Goal: Task Accomplishment & Management: Use online tool/utility

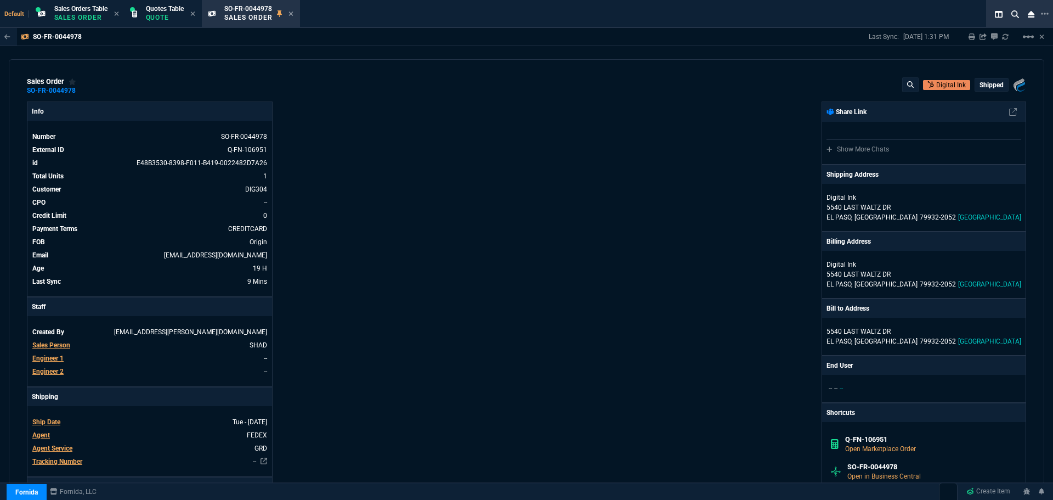
select select "4: SHAD"
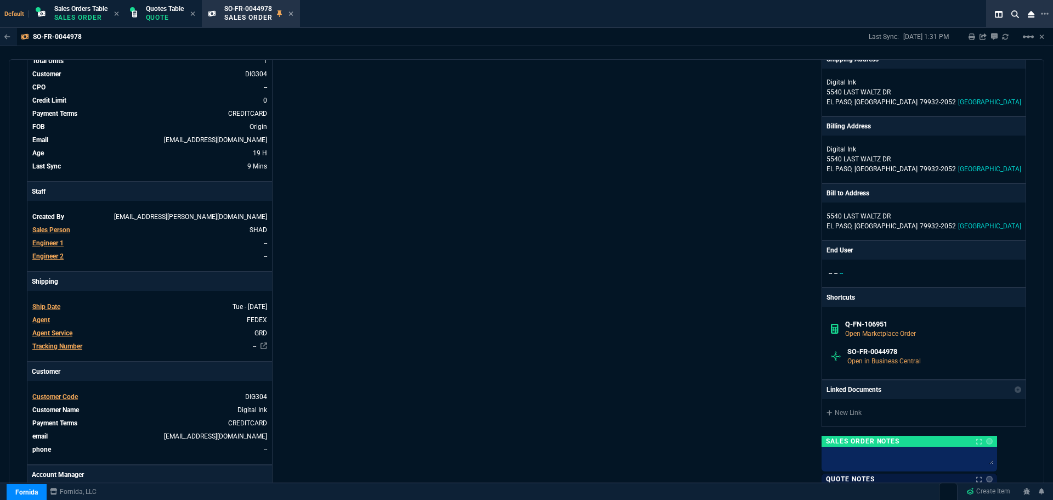
scroll to position [110, 0]
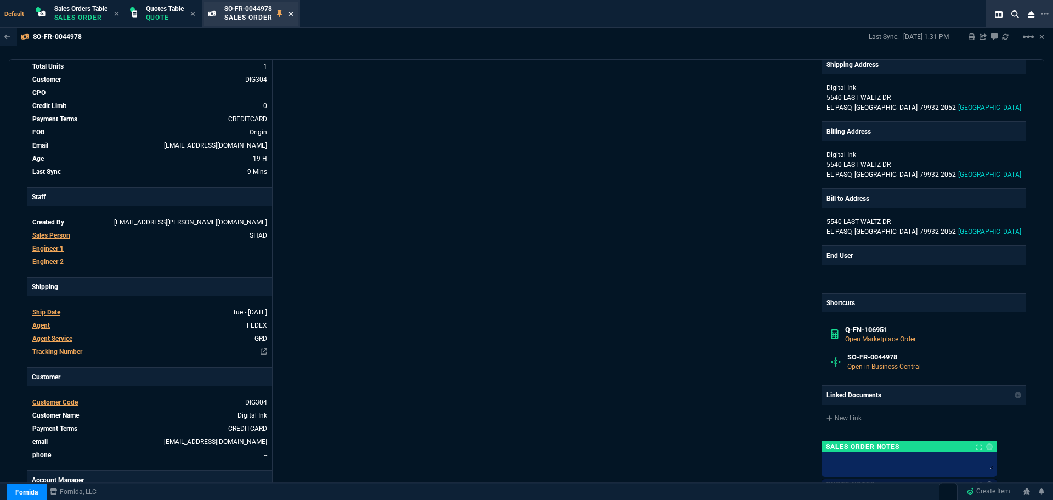
click at [293, 12] on icon at bounding box center [290, 13] width 5 height 7
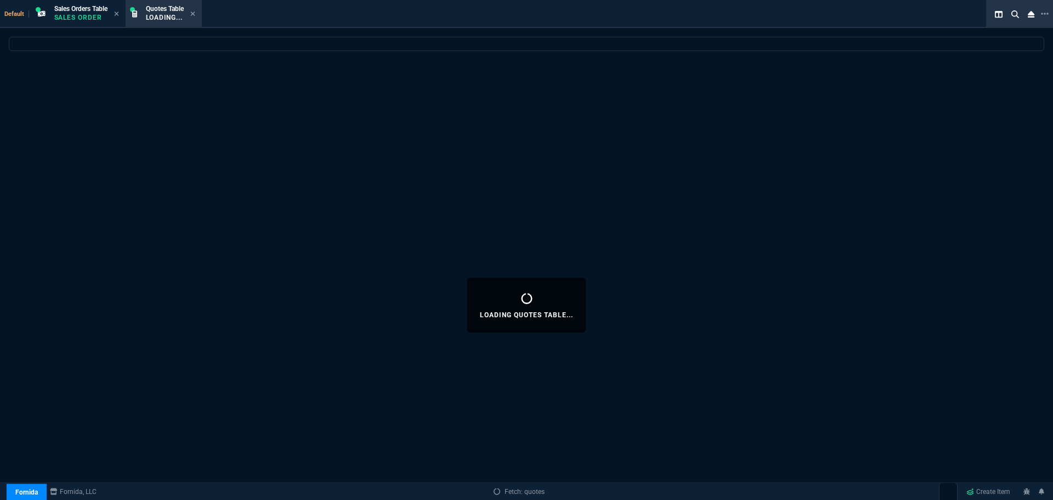
select select
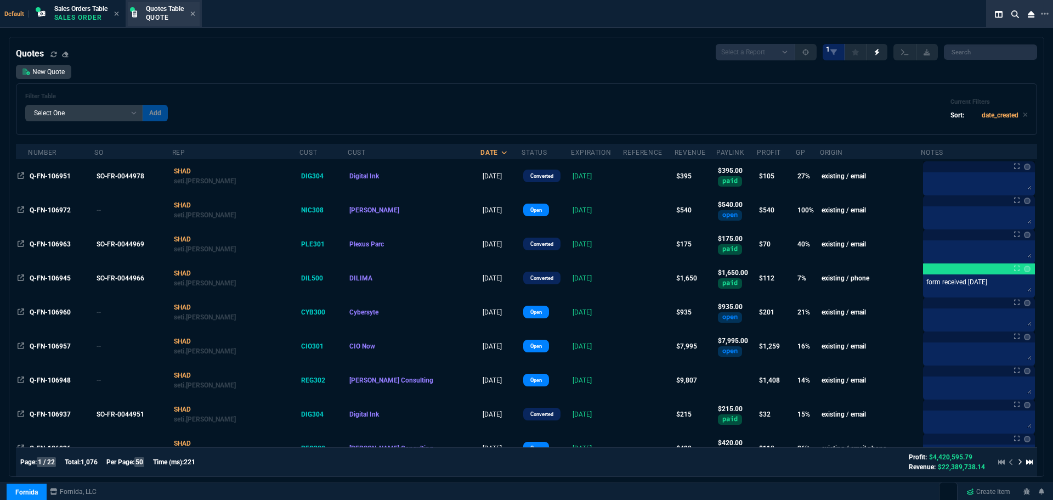
click at [166, 10] on span "Quotes Table" at bounding box center [165, 9] width 38 height 8
click at [193, 13] on icon at bounding box center [192, 13] width 5 height 7
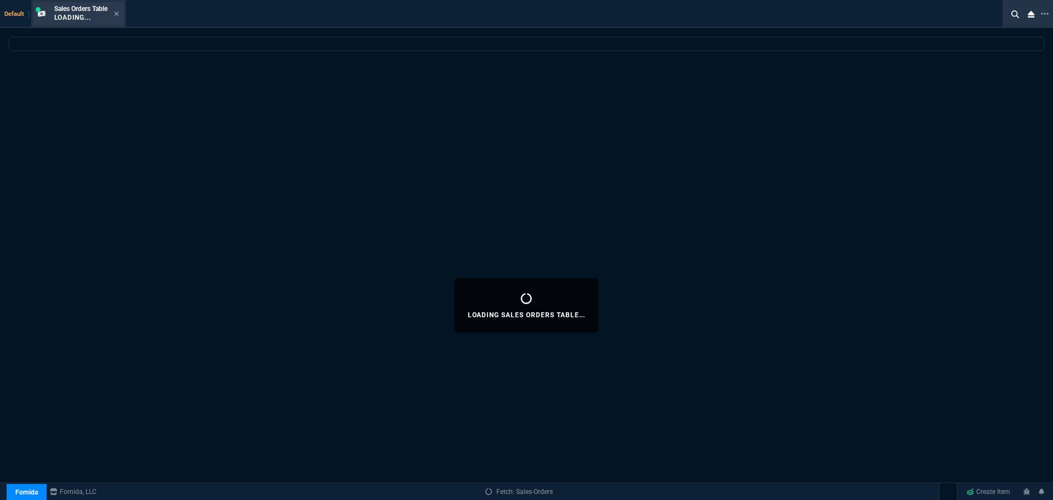
select select
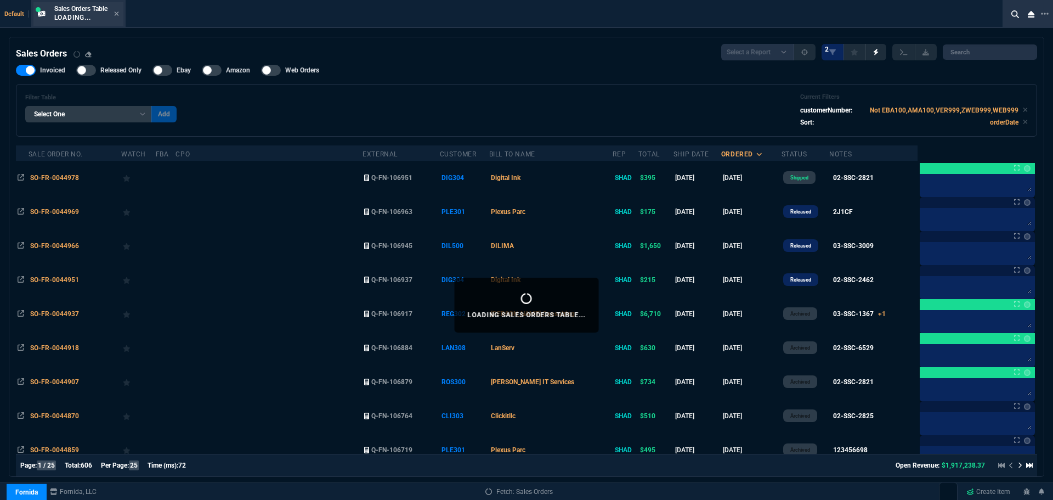
click at [85, 13] on div "Sales Orders Table Loading..." at bounding box center [80, 13] width 53 height 19
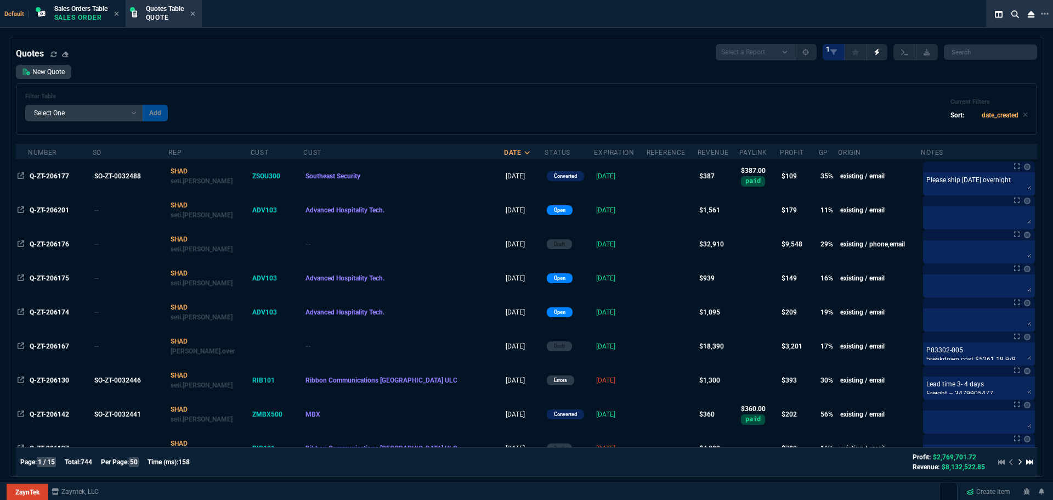
select select "4: SHAD"
select select
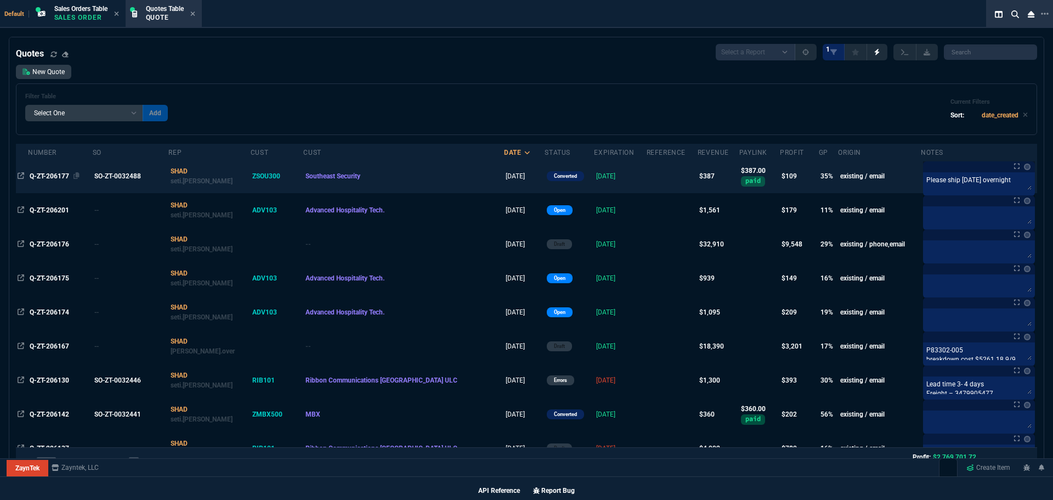
click at [58, 175] on span "Q-ZT-206177" at bounding box center [49, 176] width 39 height 8
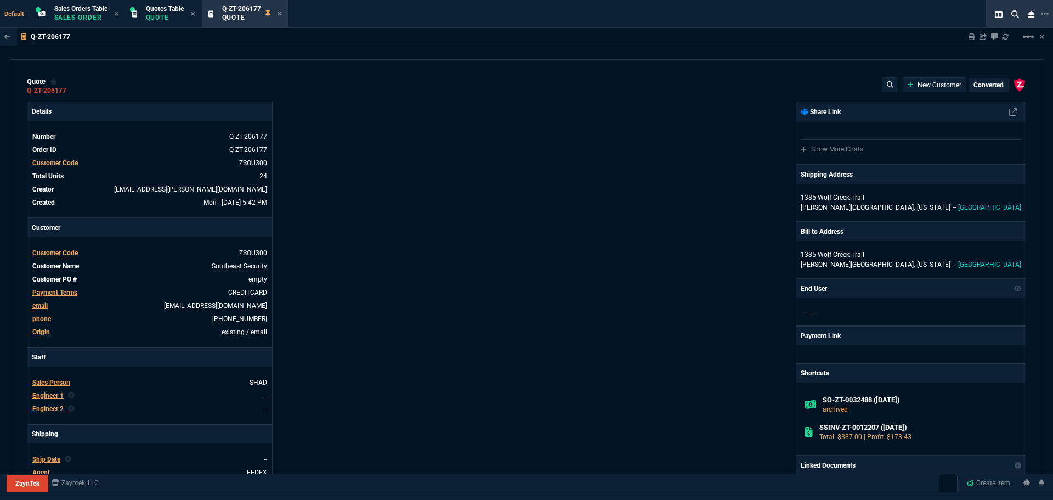
type input "91.23"
type input "38"
type input "5"
type input "86"
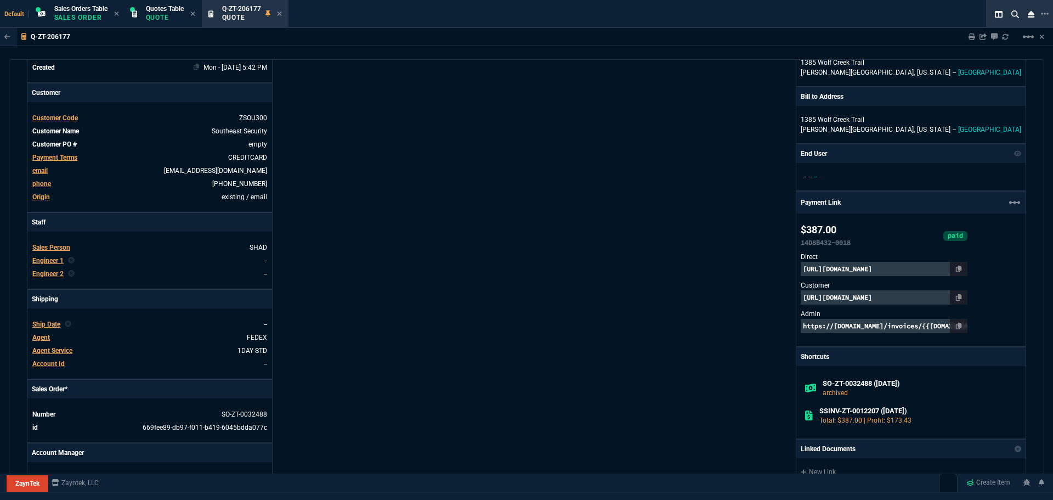
scroll to position [0, 0]
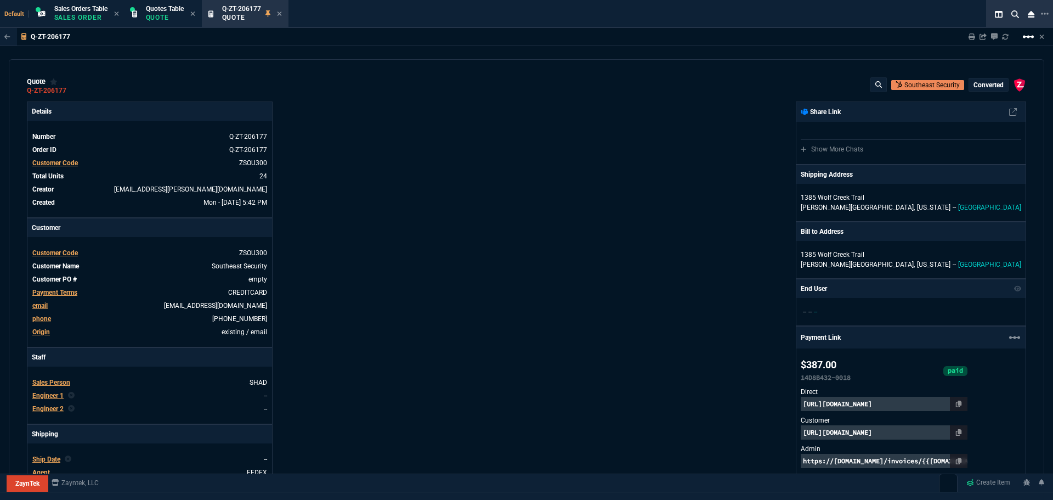
click at [1024, 36] on mat-icon "linear_scale" at bounding box center [1028, 36] width 13 height 13
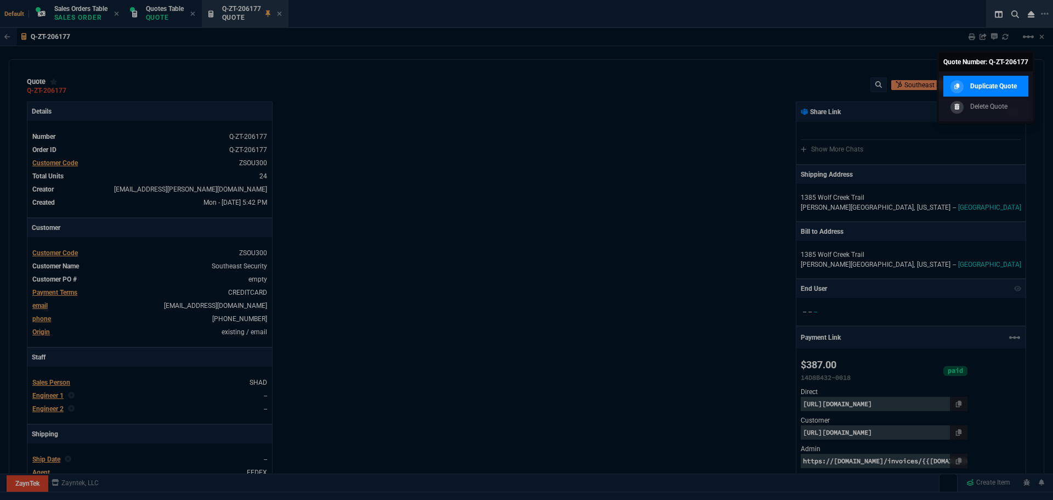
click at [960, 88] on div at bounding box center [956, 86] width 13 height 13
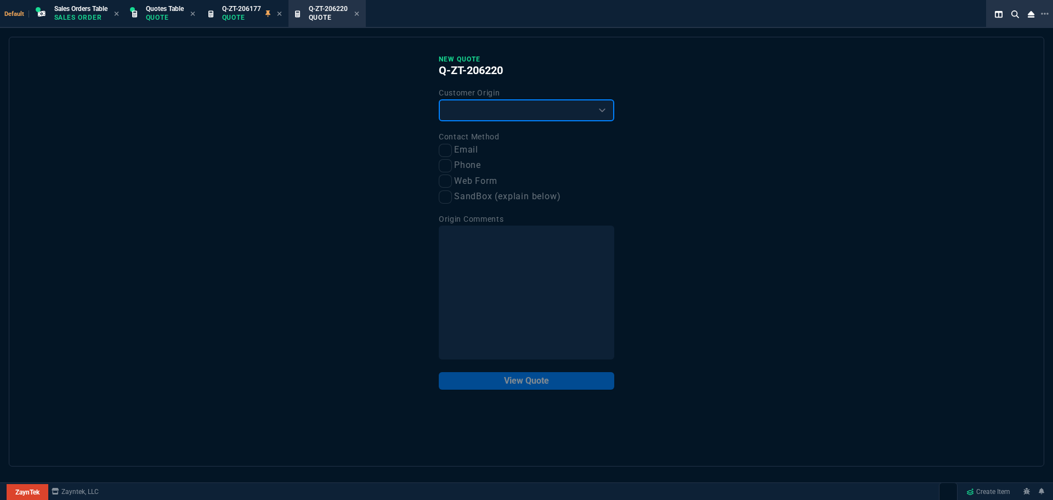
click at [521, 111] on select "Existing Customer Amazon Lead (first order) Website Lead (first order) Called (…" at bounding box center [526, 110] width 175 height 22
select select "existing"
click at [439, 100] on select "Existing Customer Amazon Lead (first order) Website Lead (first order) Called (…" at bounding box center [526, 110] width 175 height 22
click at [448, 149] on input "Email" at bounding box center [445, 150] width 13 height 13
checkbox input "true"
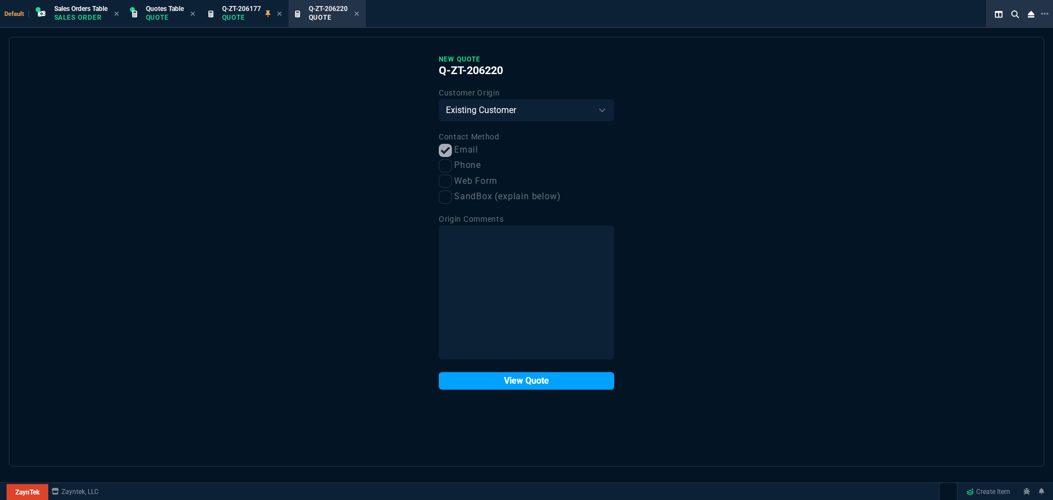
click at [511, 382] on button "View Quote" at bounding box center [526, 381] width 175 height 18
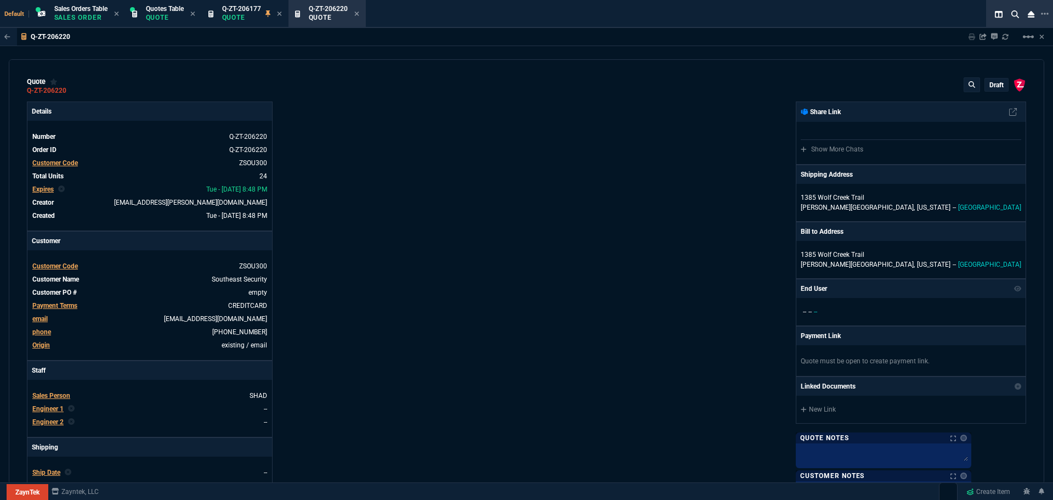
type input "38"
type input "5"
type input "86"
click at [989, 86] on p "draft" at bounding box center [996, 85] width 14 height 9
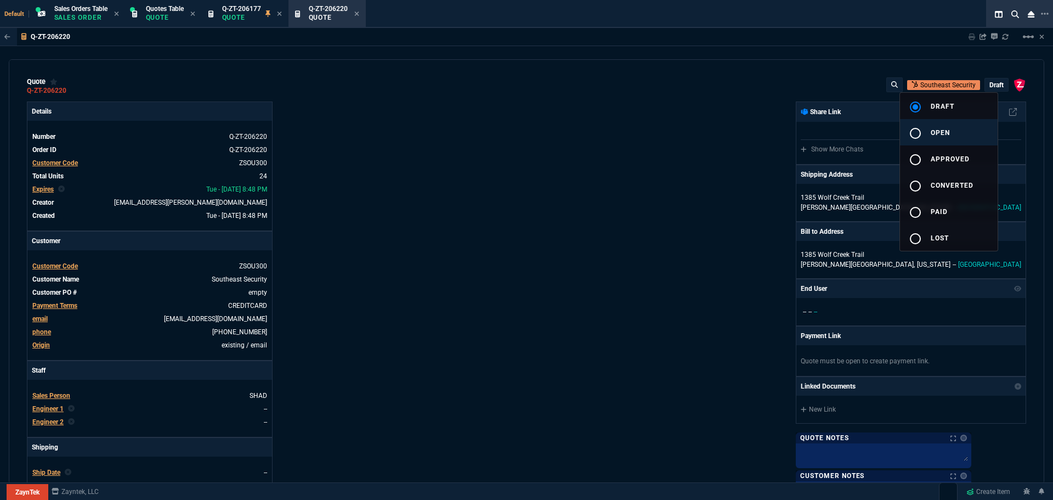
click at [929, 133] on div "radio_button_unchecked" at bounding box center [920, 133] width 22 height 13
click at [747, 169] on div at bounding box center [526, 250] width 1053 height 500
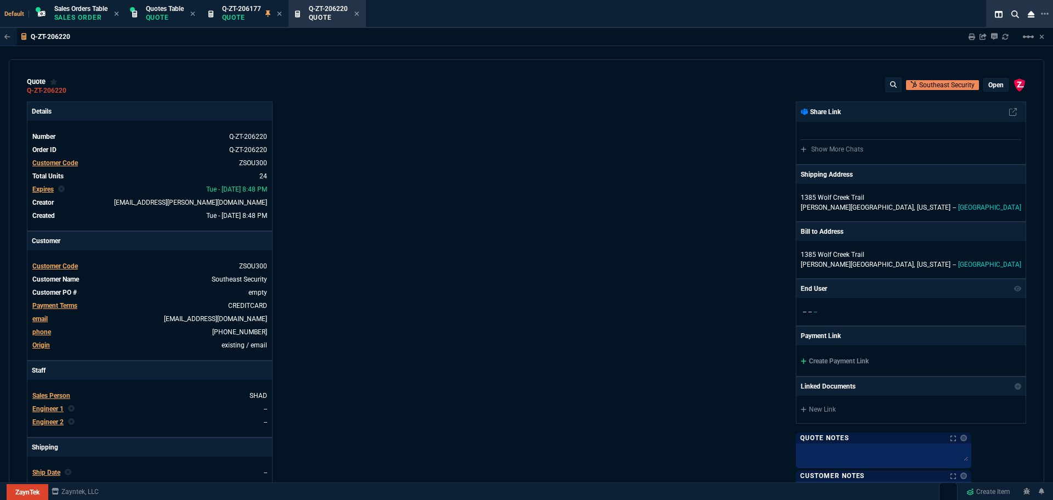
type input "38"
type input "5"
type input "91.23"
type input "86"
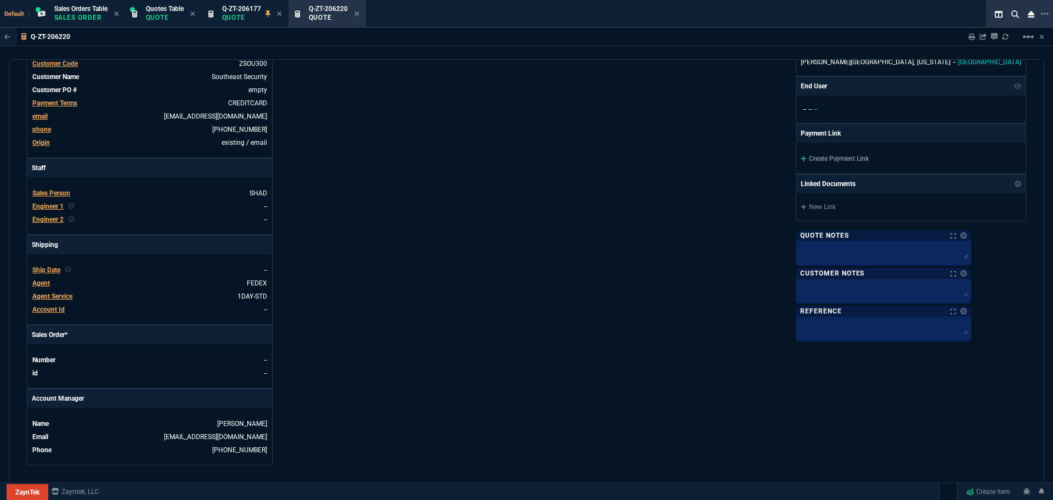
scroll to position [219, 0]
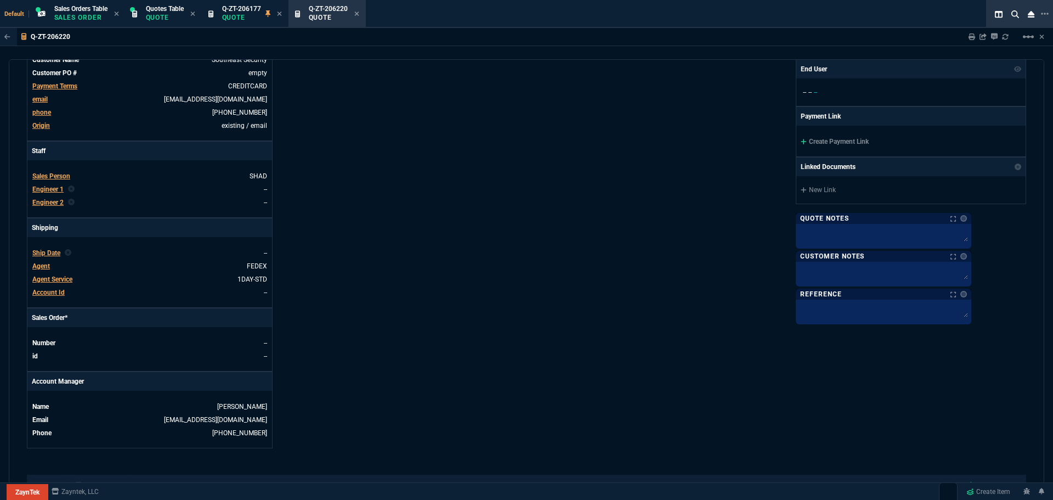
click at [37, 264] on span "Agent" at bounding box center [41, 266] width 18 height 8
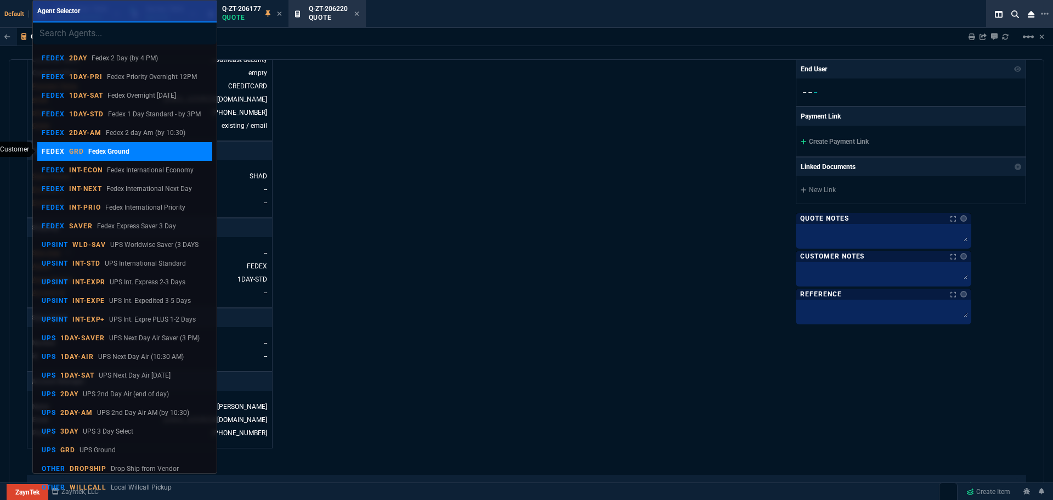
click at [53, 152] on p "FEDEX" at bounding box center [53, 151] width 23 height 9
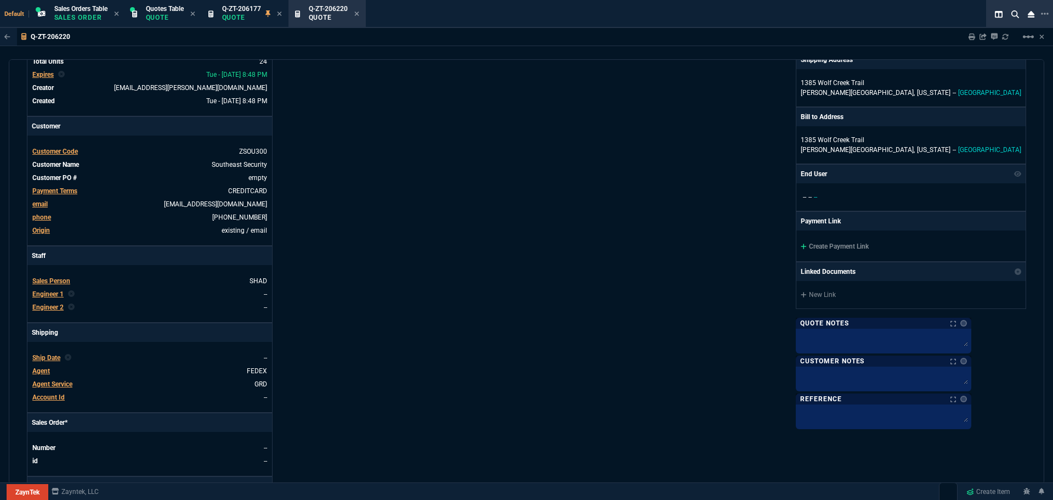
scroll to position [0, 0]
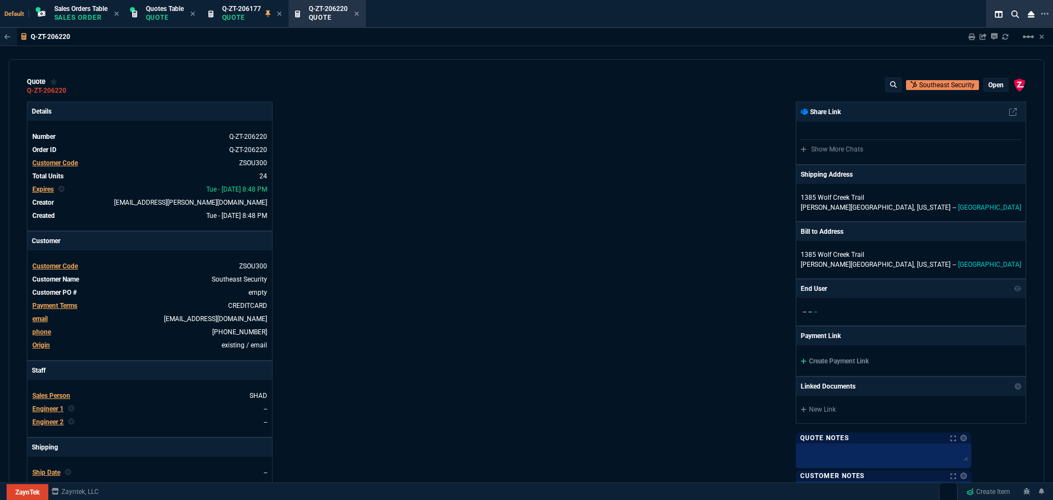
click at [994, 86] on p "open" at bounding box center [995, 85] width 15 height 9
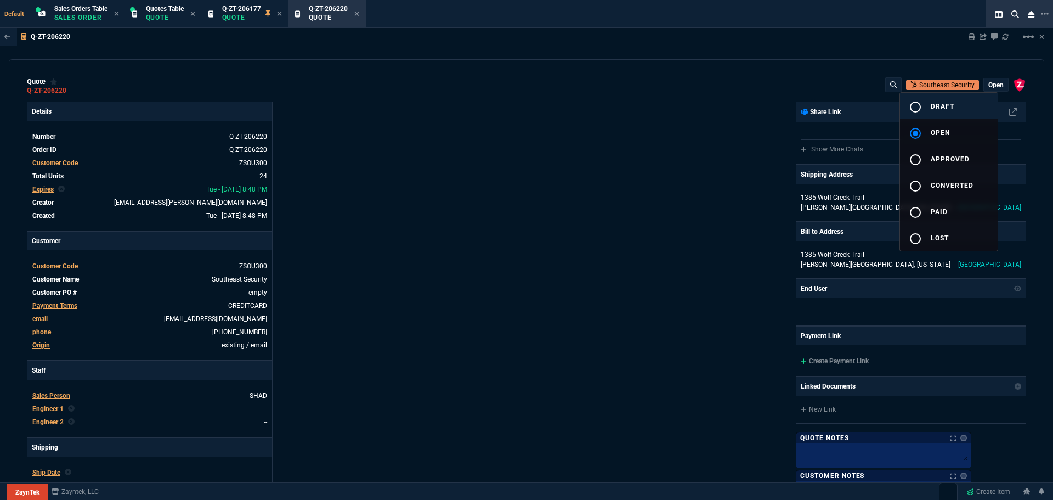
click at [925, 104] on div "radio_button_unchecked" at bounding box center [920, 106] width 22 height 13
type input "38"
type input "5"
type input "86"
click at [767, 184] on div at bounding box center [526, 250] width 1053 height 500
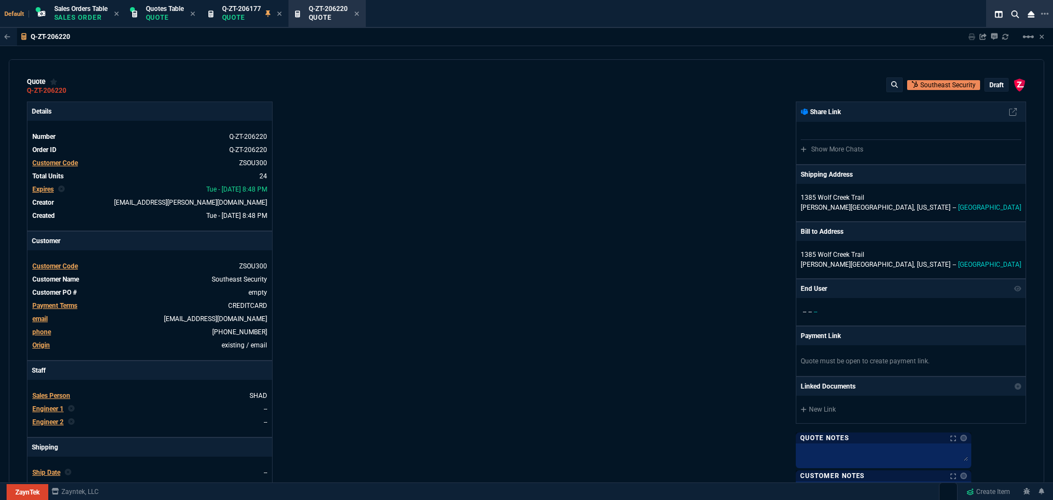
click at [996, 88] on p "draft" at bounding box center [996, 85] width 14 height 9
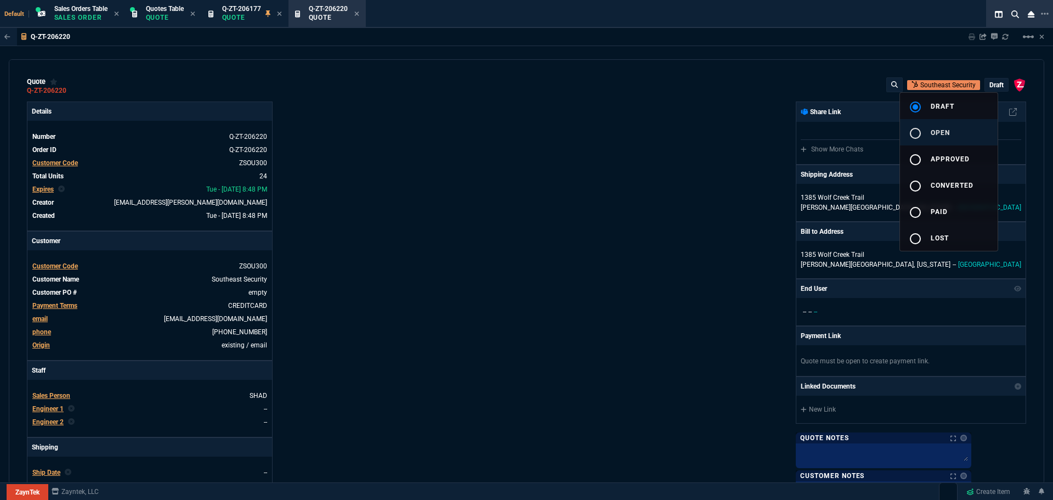
click at [913, 133] on mat-icon "radio_button_unchecked" at bounding box center [915, 133] width 13 height 13
type input "38"
type input "5"
click at [643, 234] on div at bounding box center [526, 250] width 1053 height 500
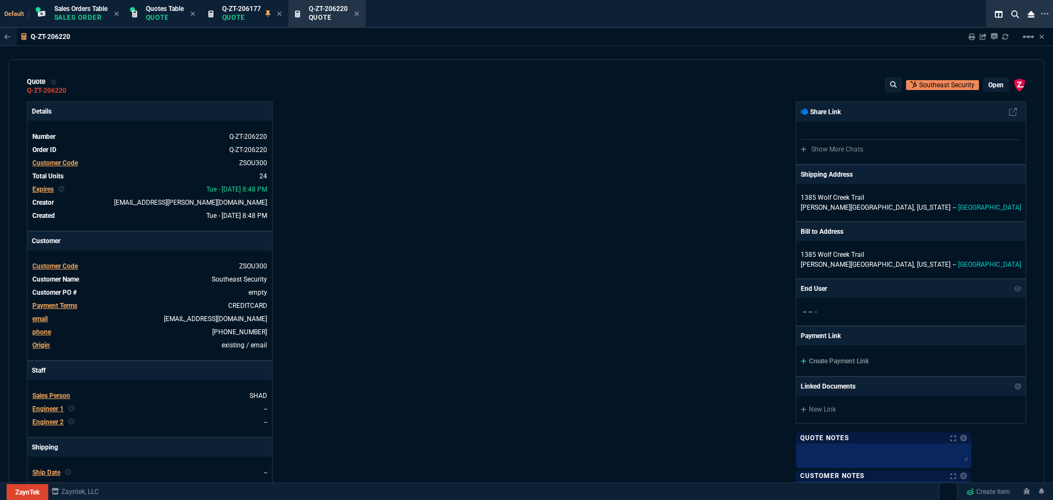
type input "86"
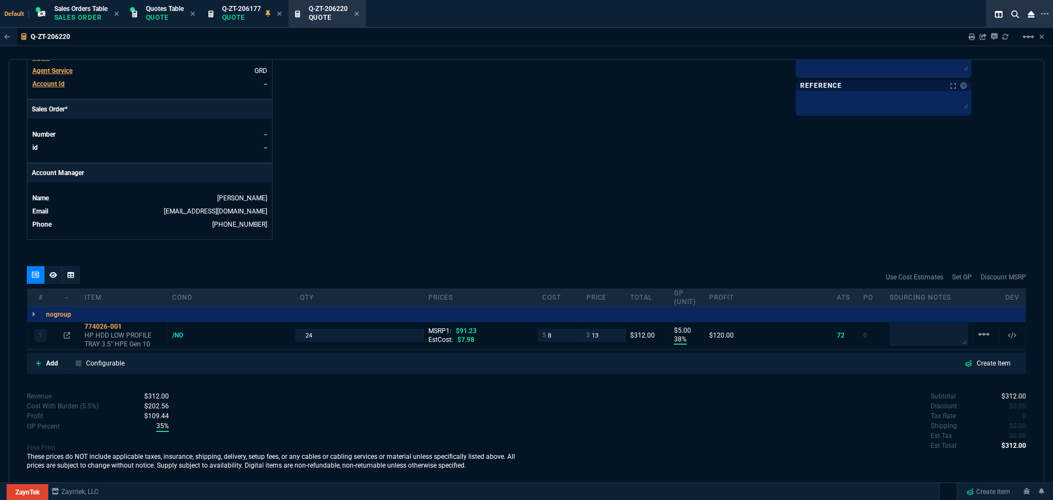
scroll to position [436, 0]
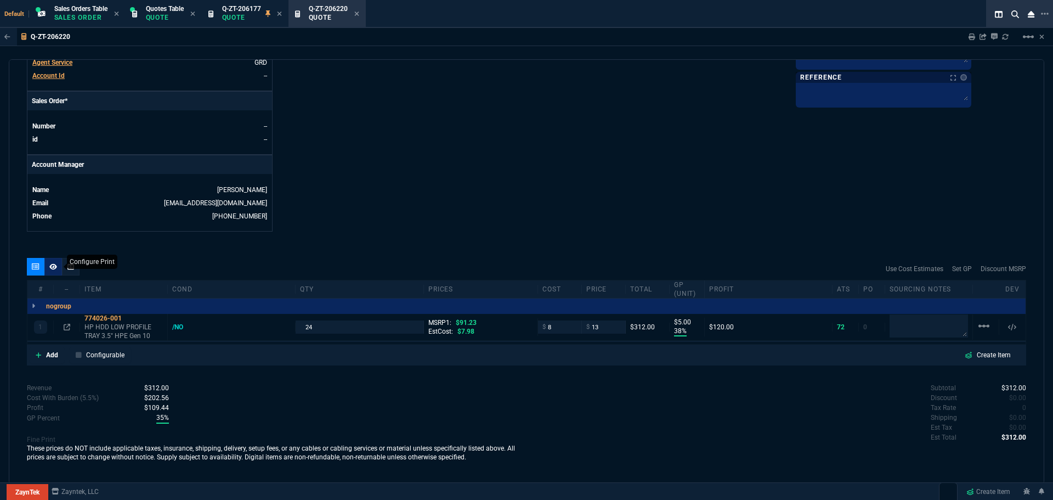
click at [53, 263] on icon at bounding box center [53, 266] width 8 height 7
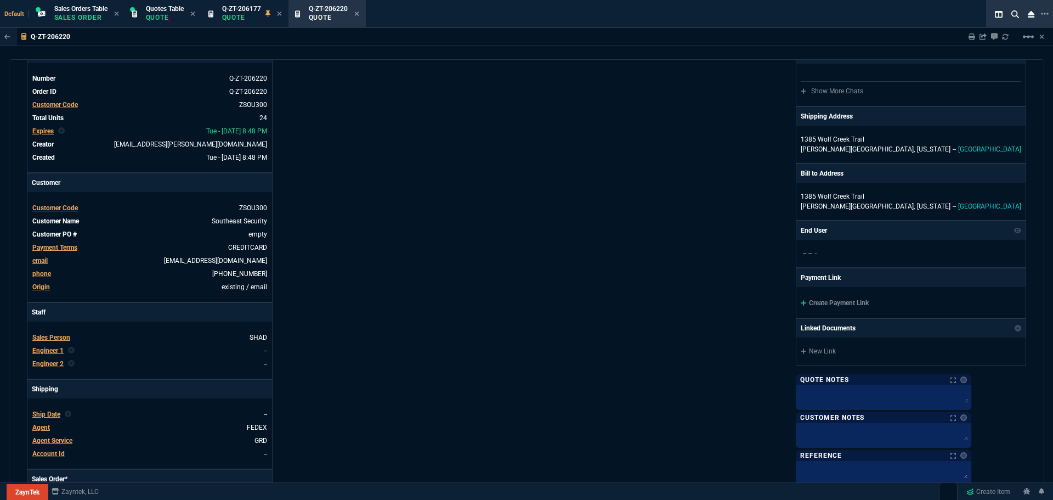
scroll to position [40, 0]
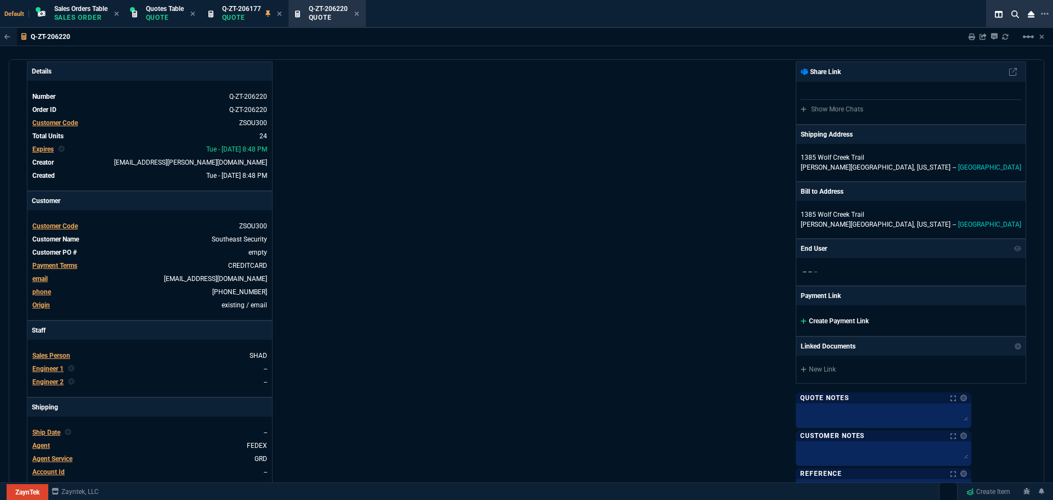
click at [869, 317] on link "Create Payment Link" at bounding box center [835, 321] width 68 height 8
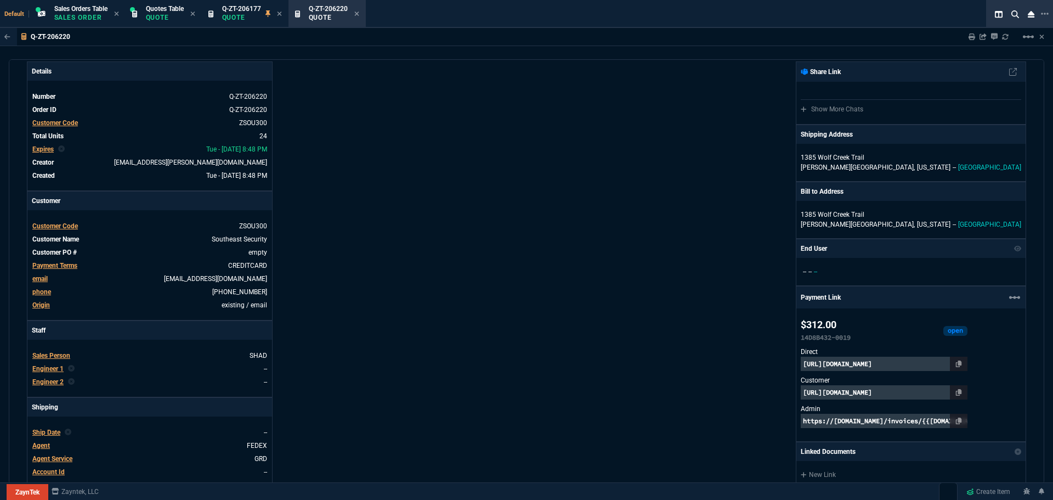
scroll to position [369, 0]
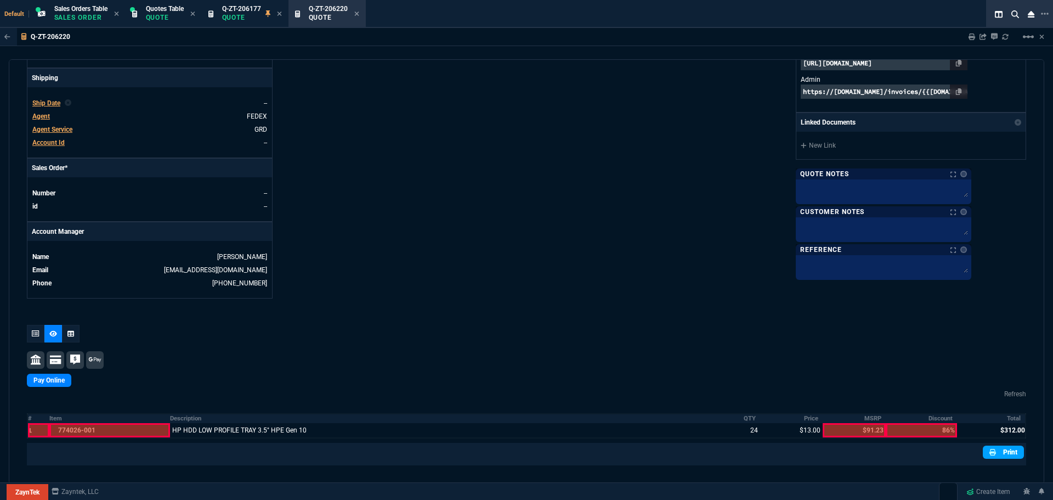
click at [1001, 457] on link "Print" at bounding box center [1003, 451] width 41 height 13
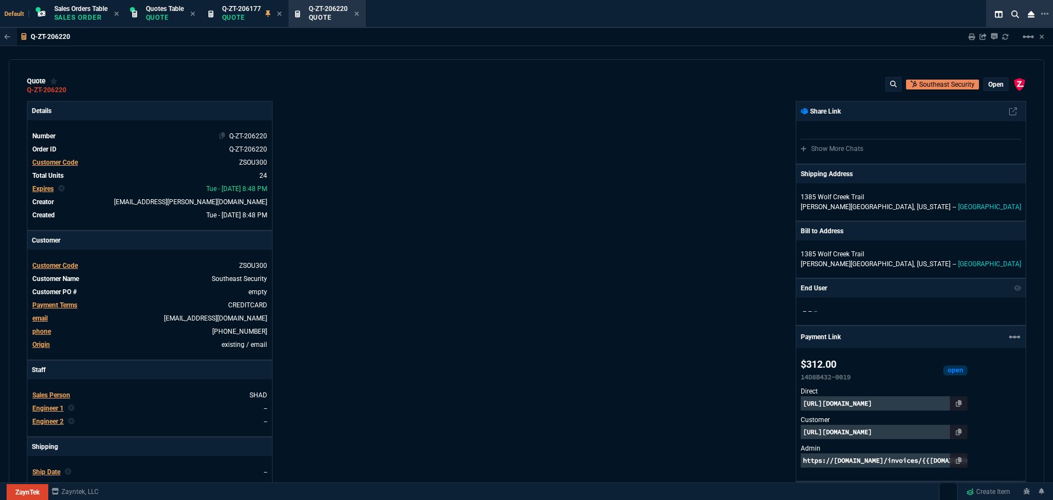
scroll to position [0, 0]
click at [73, 89] on icon at bounding box center [74, 90] width 6 height 7
click at [962, 433] on icon at bounding box center [959, 432] width 6 height 7
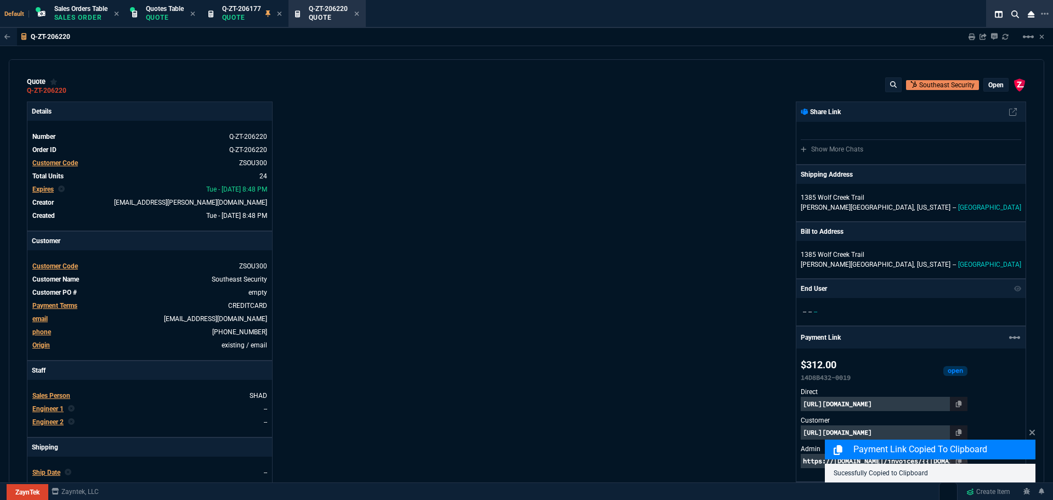
click at [959, 430] on div "Payment Link Copied to Clipboard Sucessfully Copied to Clipboard" at bounding box center [930, 454] width 211 height 56
click at [1031, 433] on icon at bounding box center [1031, 431] width 5 height 5
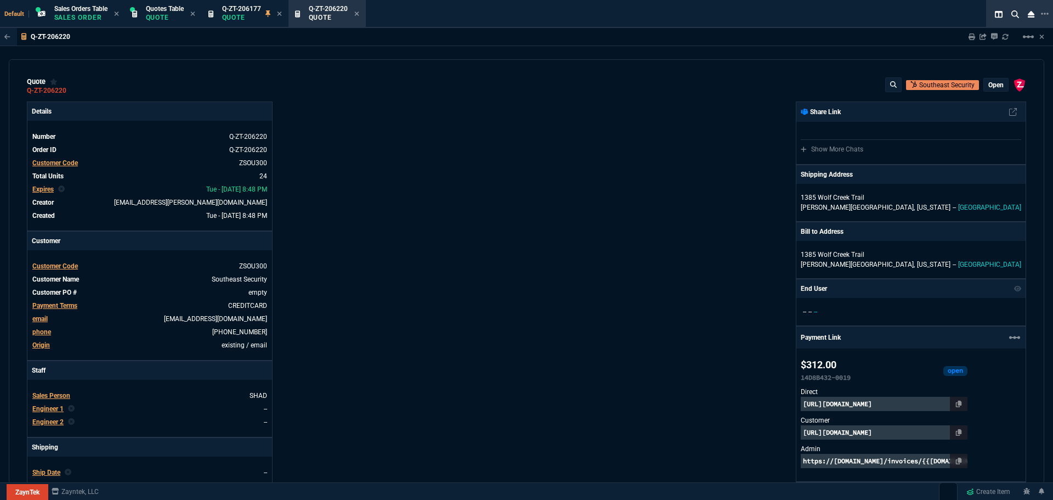
click at [954, 434] on p "[URL][DOMAIN_NAME]" at bounding box center [884, 432] width 167 height 14
click at [247, 18] on p "Quote" at bounding box center [241, 17] width 39 height 9
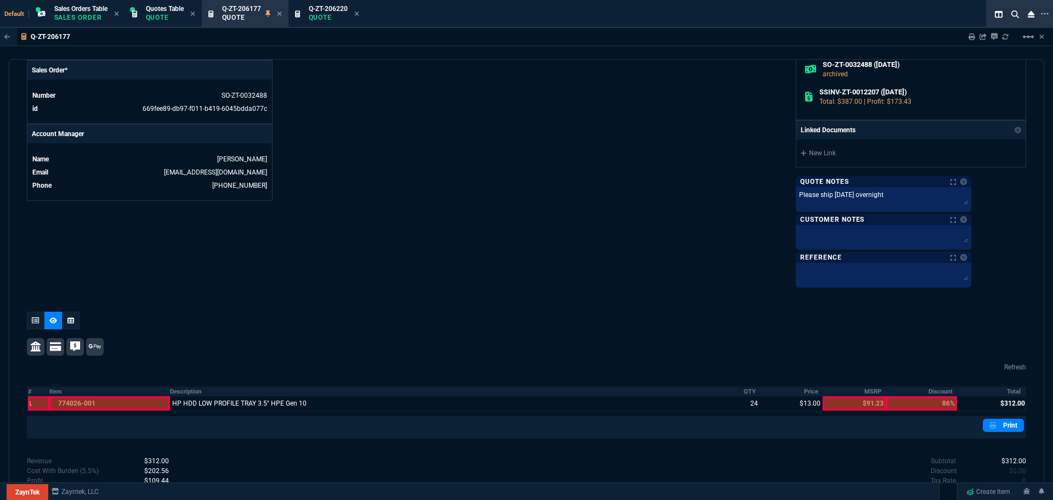
scroll to position [538, 0]
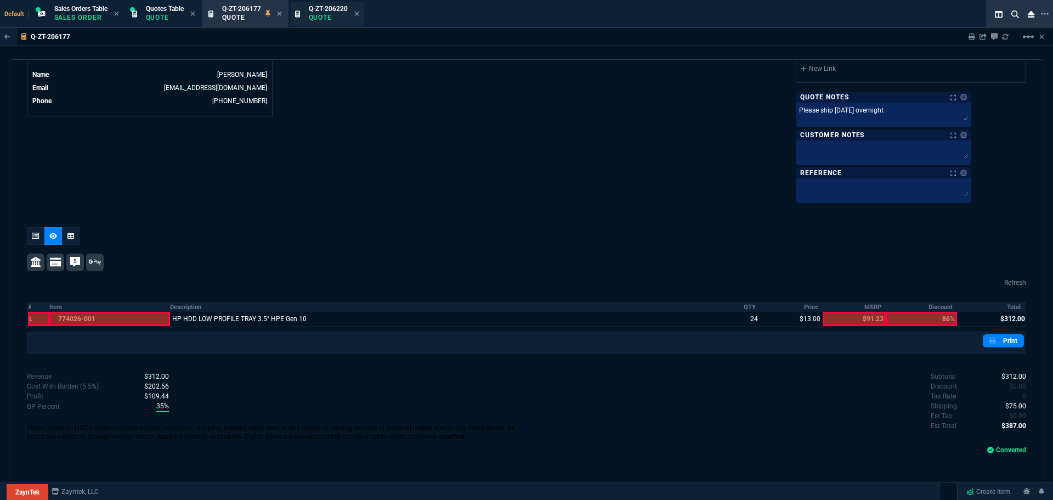
click at [323, 16] on p "Quote" at bounding box center [328, 17] width 39 height 9
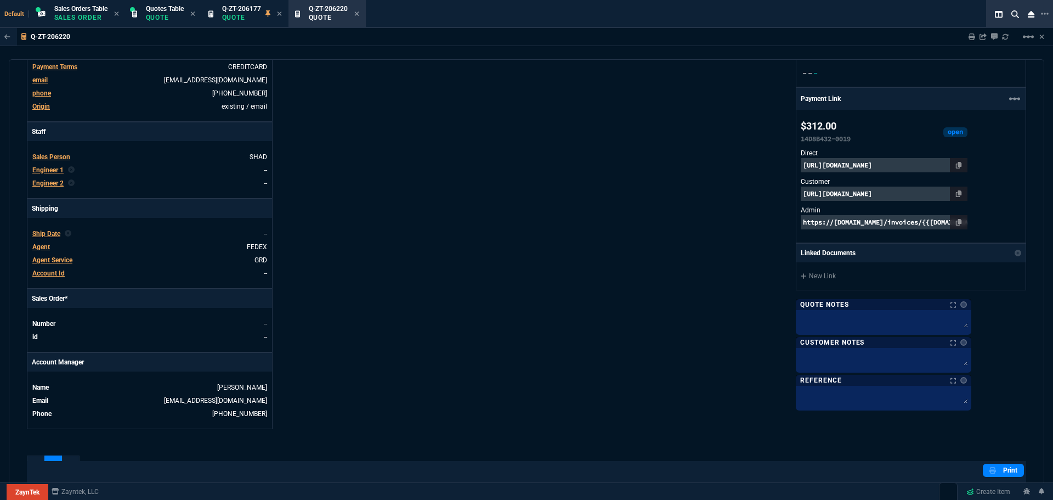
scroll to position [384, 0]
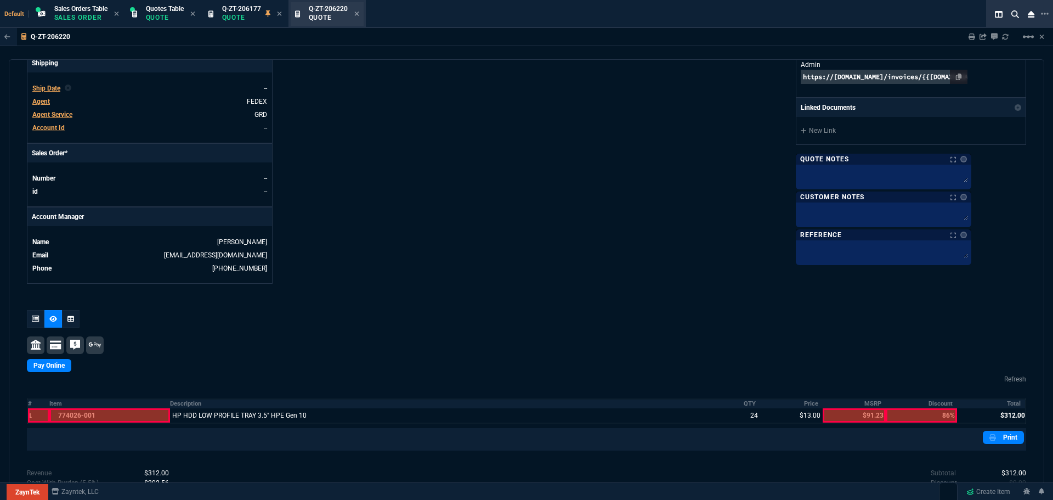
click at [334, 20] on p "Quote" at bounding box center [328, 17] width 39 height 9
click at [359, 14] on icon at bounding box center [356, 14] width 4 height 4
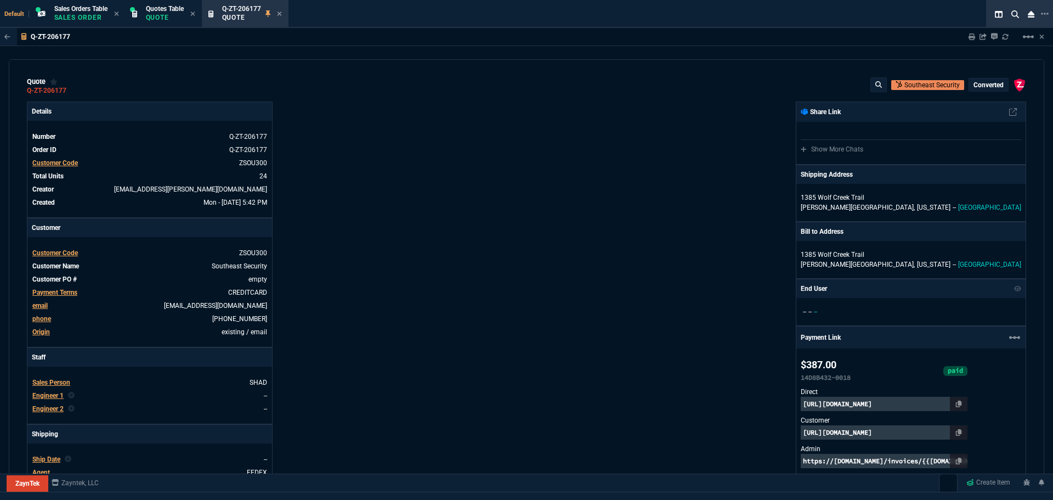
click at [281, 13] on icon at bounding box center [279, 14] width 4 height 4
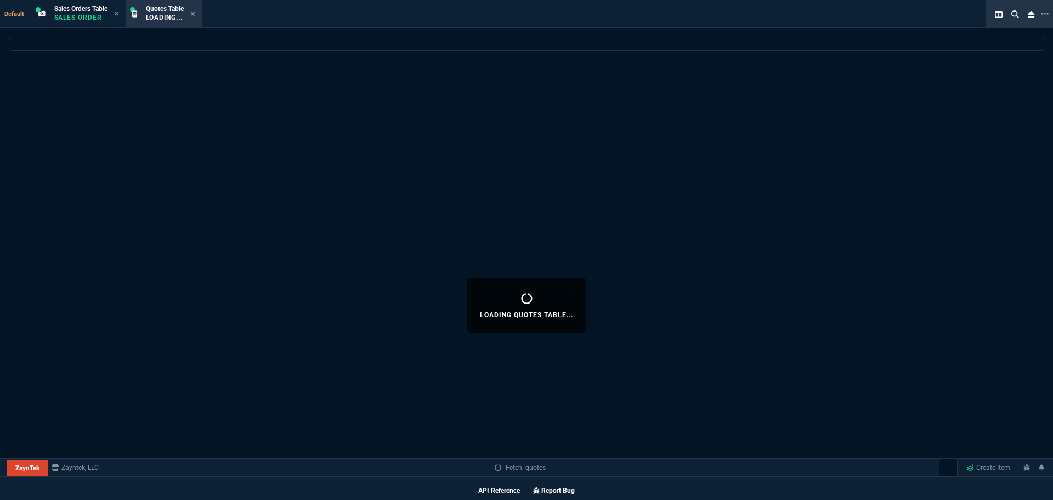
select select
